Goal: Information Seeking & Learning: Find specific fact

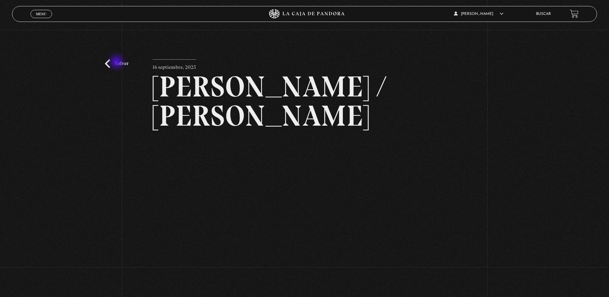
click at [117, 63] on link "Volver" at bounding box center [116, 63] width 23 height 9
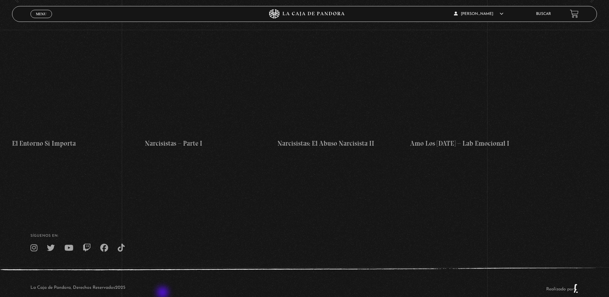
scroll to position [2895, 0]
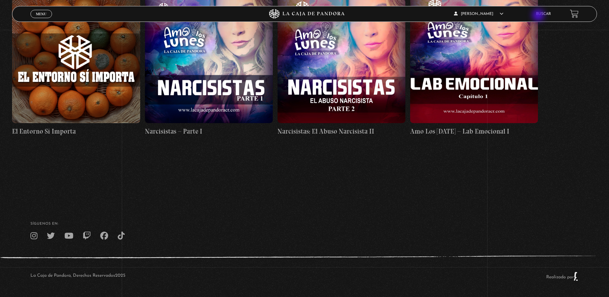
click at [539, 16] on link "Buscar" at bounding box center [543, 14] width 15 height 4
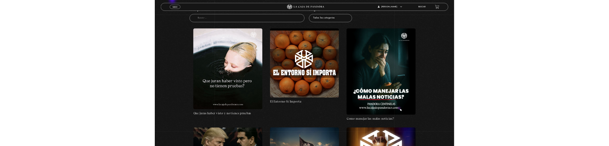
scroll to position [77, 0]
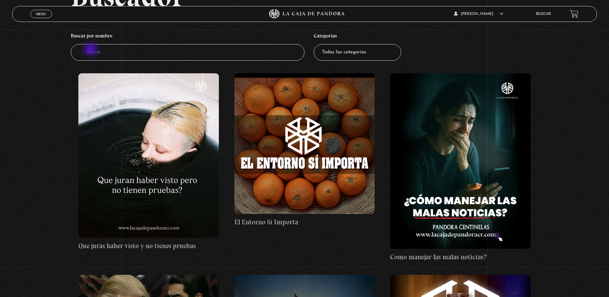
click at [91, 50] on input "Buscador" at bounding box center [188, 52] width 234 height 17
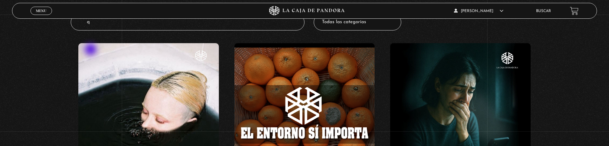
type input "qd"
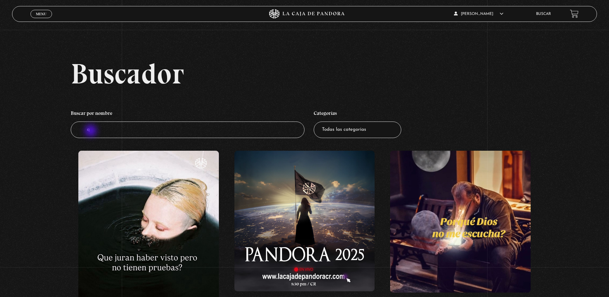
click at [91, 131] on input "q" at bounding box center [188, 130] width 234 height 17
type input "qq"
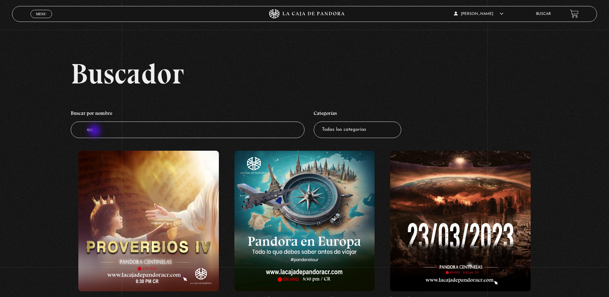
click at [95, 131] on input "qq" at bounding box center [188, 130] width 234 height 17
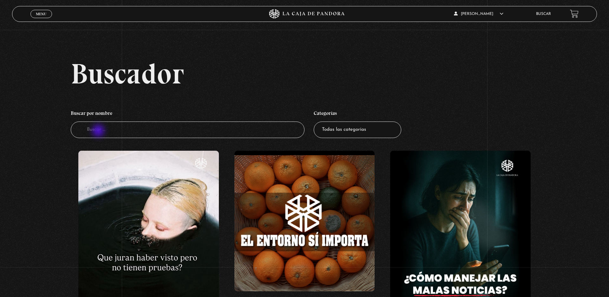
click at [99, 131] on input "Buscador" at bounding box center [188, 130] width 234 height 17
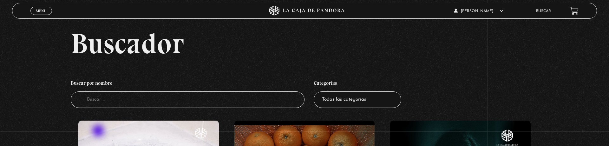
type input "d"
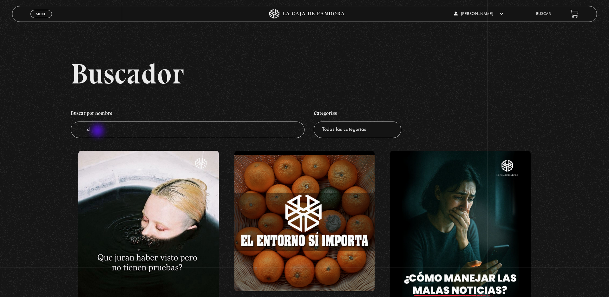
click at [99, 131] on input "d" at bounding box center [188, 130] width 234 height 17
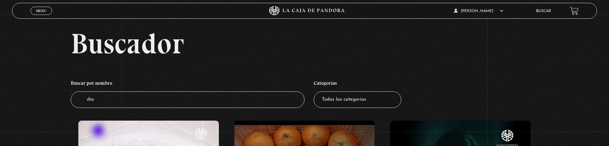
type input "dian"
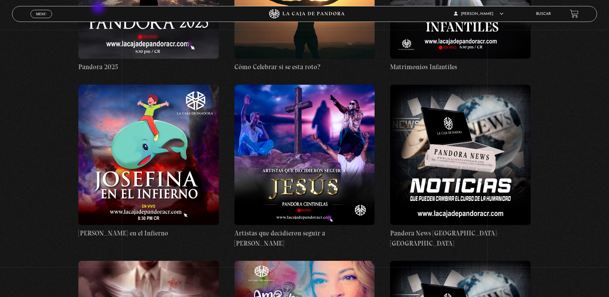
scroll to position [3586, 0]
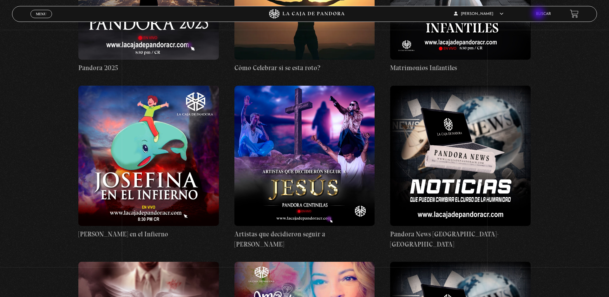
click at [539, 14] on link "Buscar" at bounding box center [543, 14] width 15 height 4
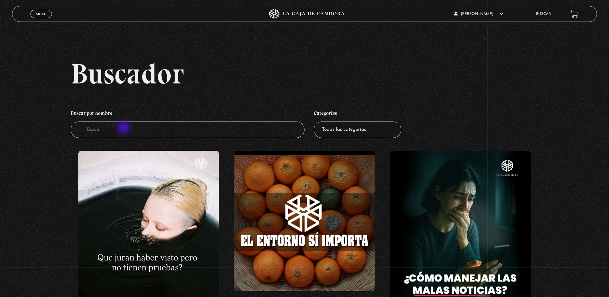
click at [124, 128] on input "Buscador" at bounding box center [188, 130] width 234 height 17
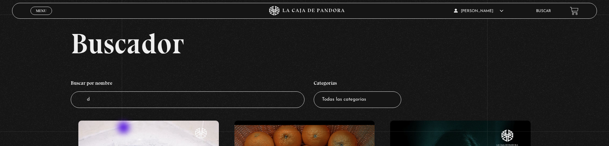
type input "di"
